Goal: Use online tool/utility: Utilize a website feature to perform a specific function

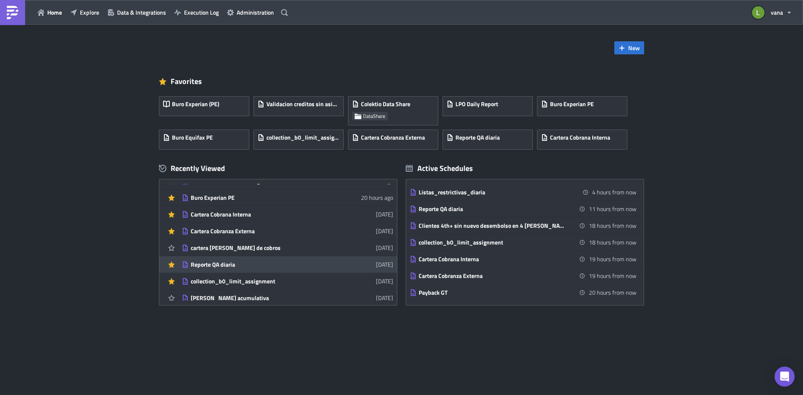
scroll to position [42, 0]
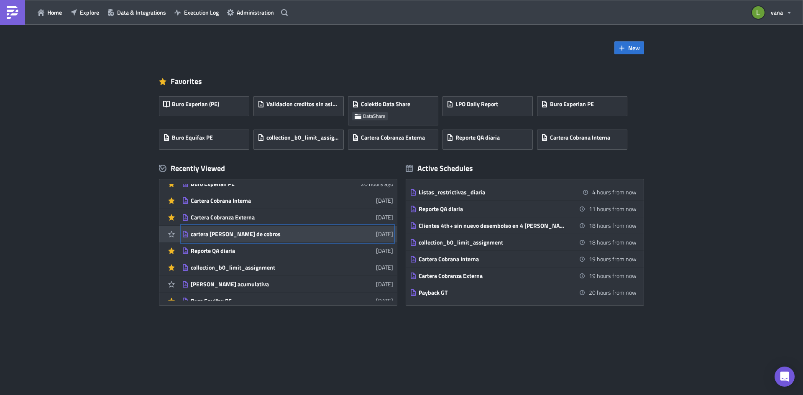
click at [260, 236] on div "cartera [PERSON_NAME] de cobros" at bounding box center [264, 234] width 146 height 8
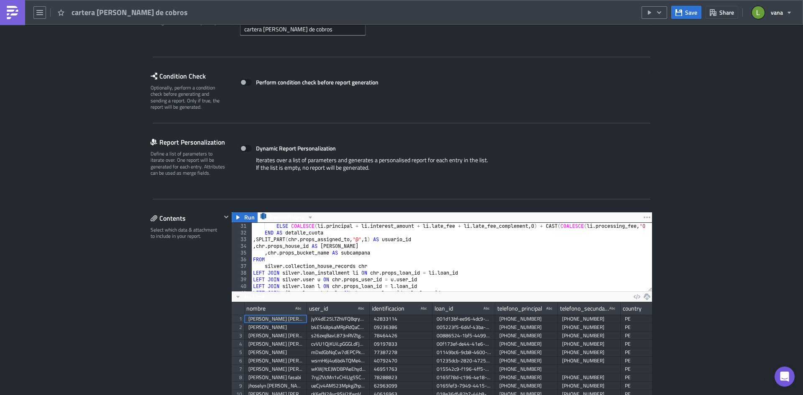
scroll to position [239, 0]
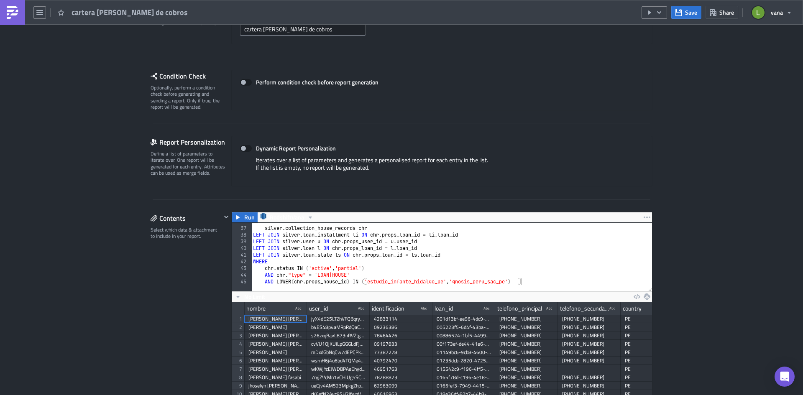
click at [515, 281] on div "FROM silver . collection_house_records chr LEFT JOIN silver . loan_installment …" at bounding box center [645, 256] width 789 height 76
paste textarea "estudio_soluciona_pe'"
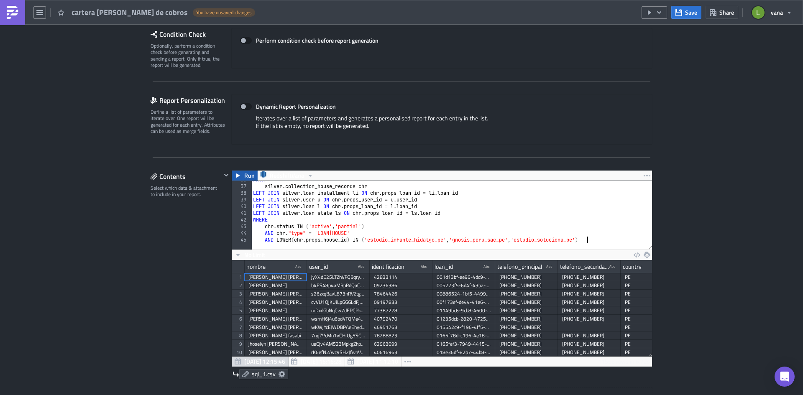
type textarea "AND LOWER(chr.props_house_id) IN ('estudio_infante_hidalgo_pe', 'gnosis_peru_sa…"
click at [237, 174] on icon "button" at bounding box center [238, 175] width 7 height 7
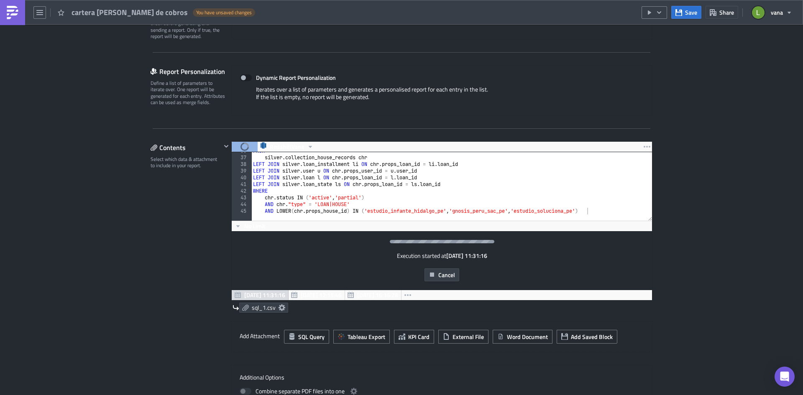
scroll to position [167, 0]
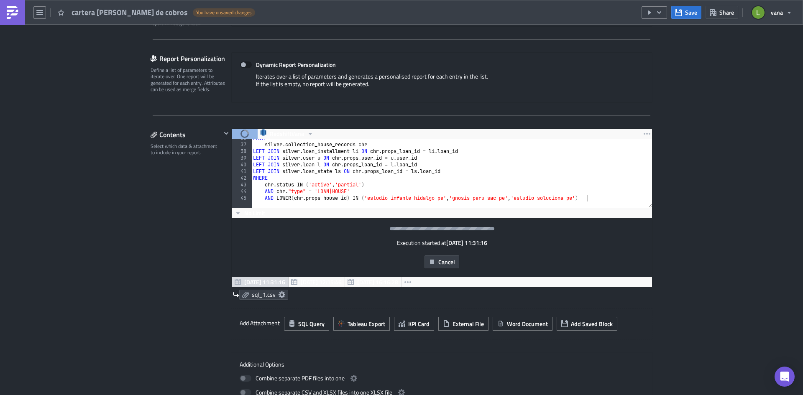
click at [601, 198] on div "FROM silver . collection_house_records chr LEFT JOIN silver . loan_installment …" at bounding box center [645, 173] width 789 height 76
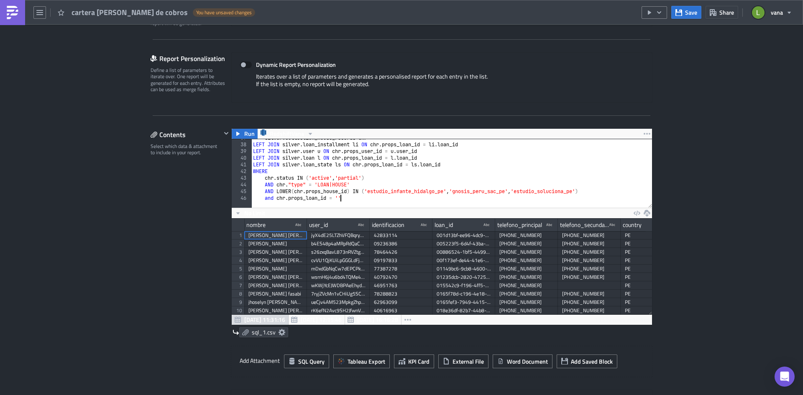
scroll to position [0, 8]
paste textarea "a17a3409-9d1d-4705-aa82-cc642fa543b2'"
type textarea "and chr.props_loan_id = 'a17a3409-9d1d-4705-aa82-cc642fa543b2'"
click at [236, 135] on icon "button" at bounding box center [238, 133] width 7 height 7
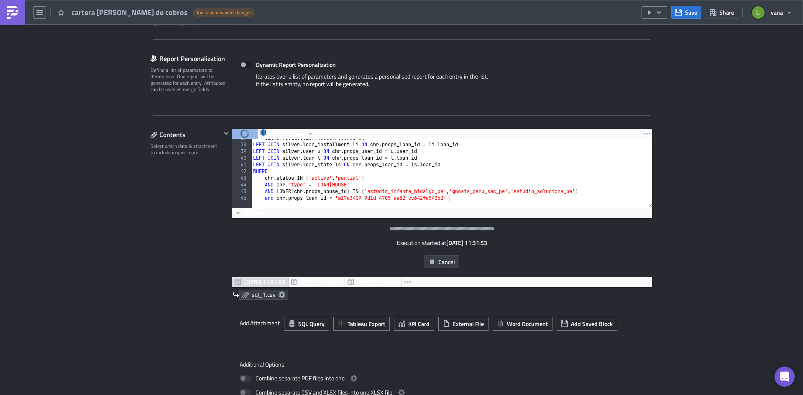
click at [450, 198] on div "silver . collection_house_records chr LEFT JOIN silver . loan_installment li ON…" at bounding box center [645, 173] width 789 height 76
click at [456, 197] on div "silver . collection_house_records chr LEFT JOIN silver . loan_installment li ON…" at bounding box center [645, 173] width 789 height 76
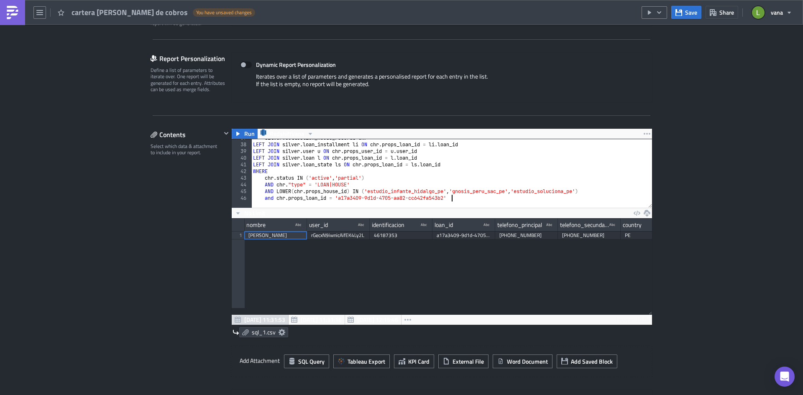
scroll to position [96, 420]
drag, startPoint x: 457, startPoint y: 197, endPoint x: 205, endPoint y: 196, distance: 251.3
click at [205, 196] on div "Contents Select which data & attachment to include in your report. Run Redshift…" at bounding box center [402, 288] width 502 height 320
type textarea "AND LOWER(chr.props_house_id) IN ('estudio_infante_hidalgo_pe', 'gnosis_peru_sa…"
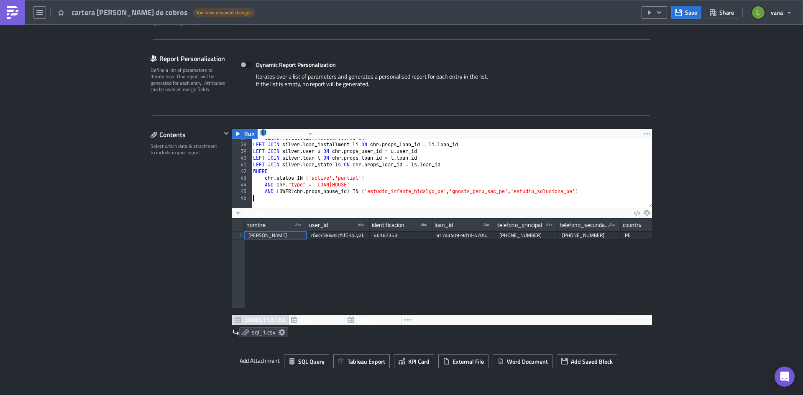
scroll to position [239, 0]
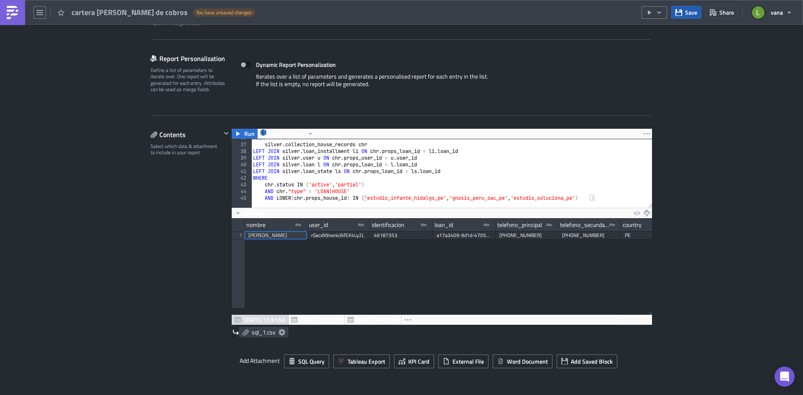
click at [681, 7] on button "Save" at bounding box center [686, 12] width 30 height 13
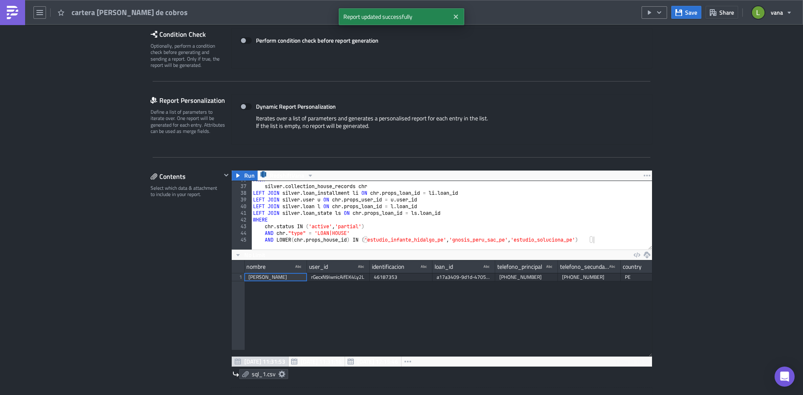
scroll to position [0, 0]
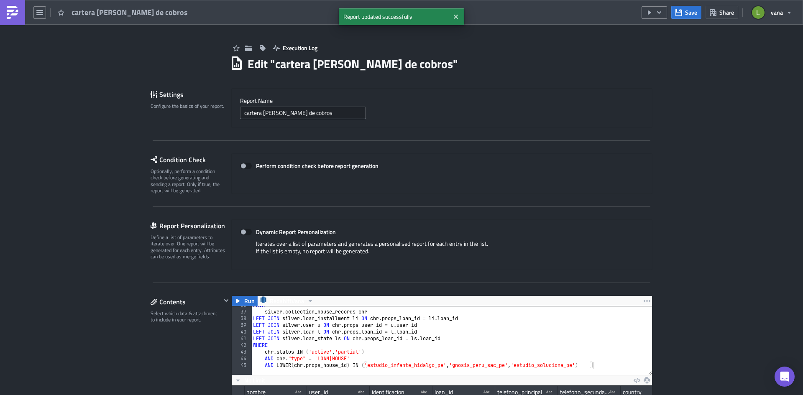
click at [668, 10] on div "Save Share vana" at bounding box center [718, 12] width 155 height 25
click at [662, 10] on icon "button" at bounding box center [659, 12] width 7 height 7
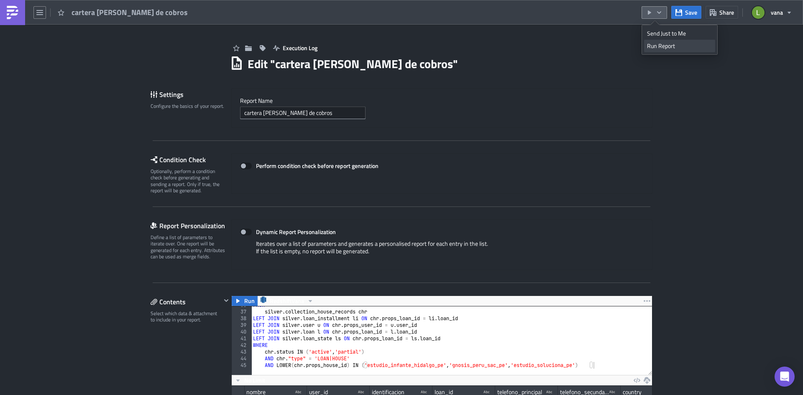
click at [666, 47] on div "Run Report" at bounding box center [679, 46] width 65 height 8
